Goal: Check status: Check status

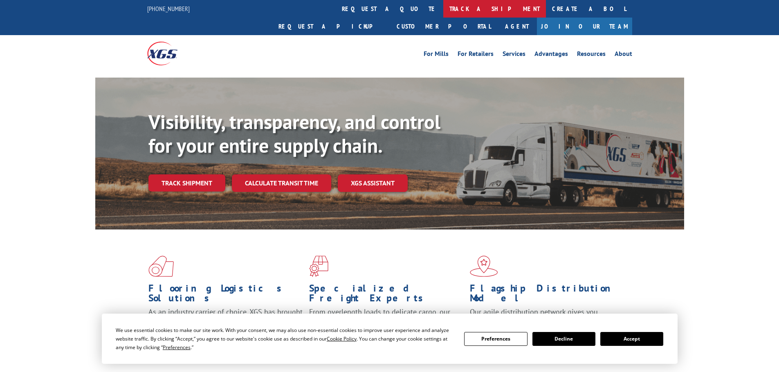
click at [443, 8] on link "track a shipment" at bounding box center [494, 9] width 103 height 18
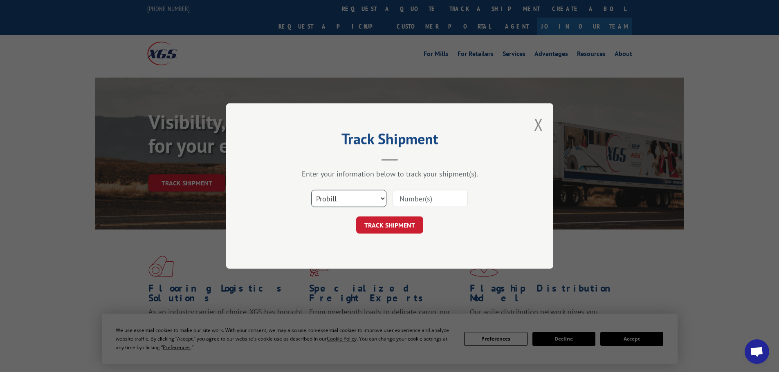
click at [373, 202] on select "Select category... Probill BOL PO" at bounding box center [348, 198] width 75 height 17
select select "bol"
click at [311, 190] on select "Select category... Probill BOL PO" at bounding box center [348, 198] width 75 height 17
click at [408, 202] on input at bounding box center [429, 198] width 75 height 17
type input "54403586"
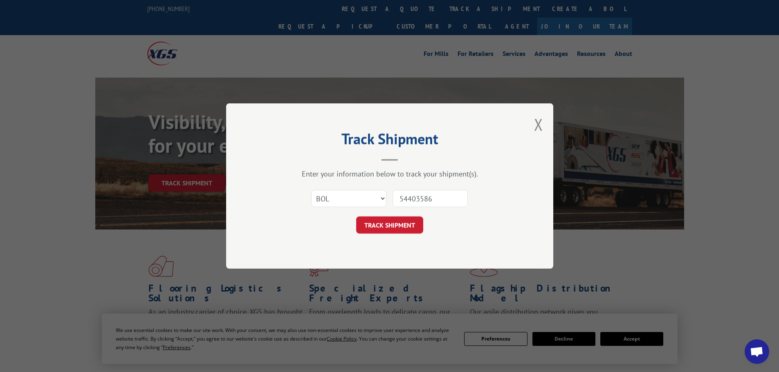
click button "TRACK SHIPMENT" at bounding box center [389, 225] width 67 height 17
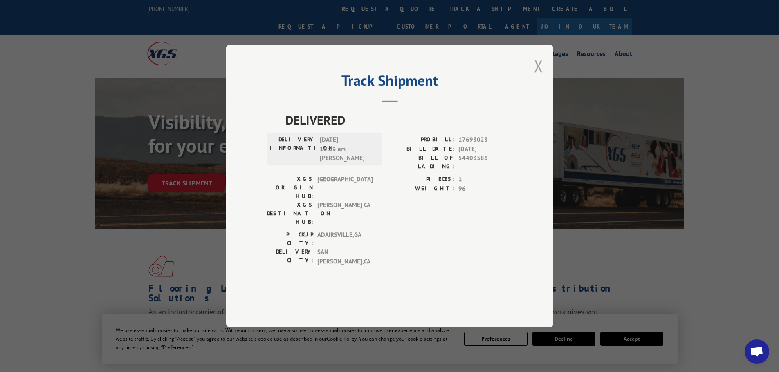
click at [538, 77] on button "Close modal" at bounding box center [538, 66] width 9 height 22
